Goal: Learn about a topic

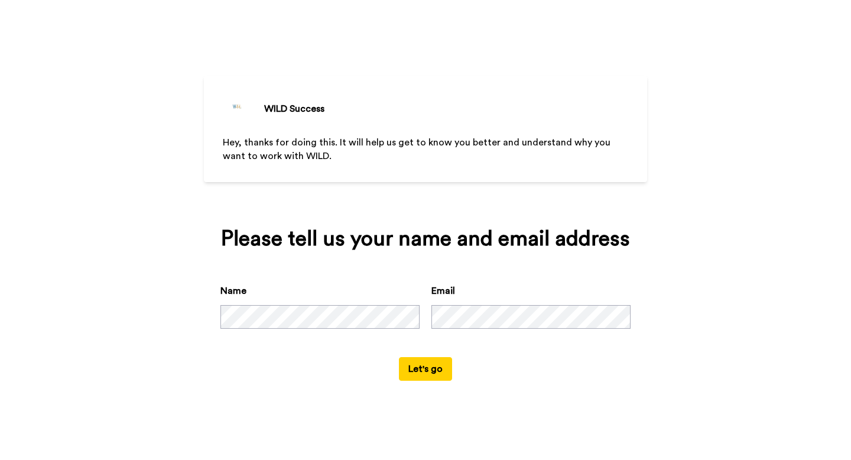
click at [280, 369] on form "Name Email Let's go" at bounding box center [425, 332] width 410 height 97
click at [415, 362] on button "Let's go" at bounding box center [425, 369] width 53 height 24
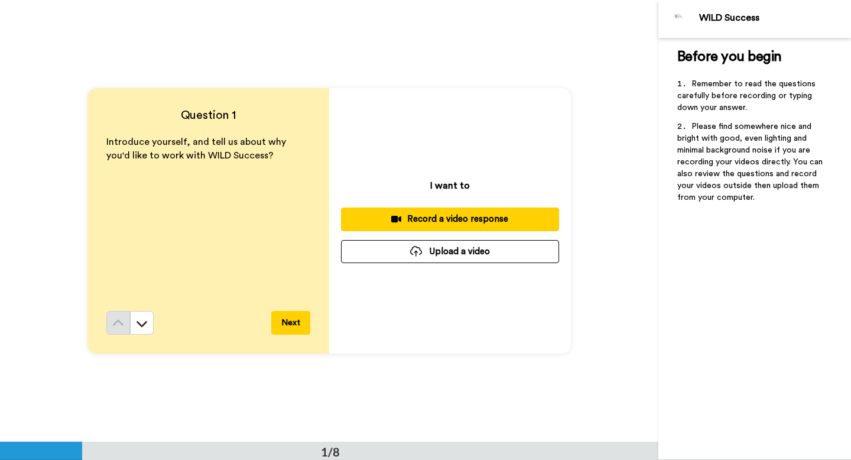
click at [32, 283] on div "Question 1 Introduce yourself, and tell us about why you'd like to work with WI…" at bounding box center [329, 220] width 658 height 441
